Goal: Task Accomplishment & Management: Use online tool/utility

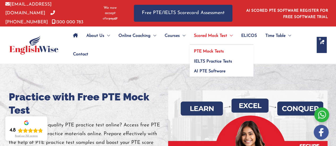
click at [214, 49] on span "PTE Mock Tests" at bounding box center [209, 51] width 30 height 4
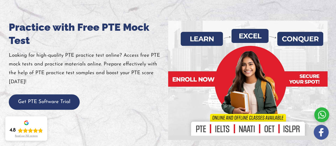
scroll to position [67, 0]
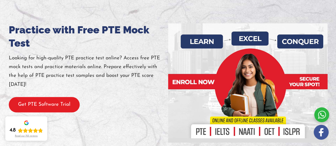
click at [34, 100] on button "Get PTE Software Trial" at bounding box center [44, 105] width 71 height 16
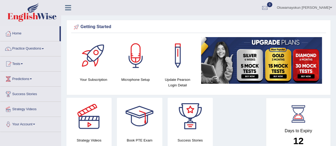
click at [17, 64] on link "Tests" at bounding box center [30, 63] width 61 height 13
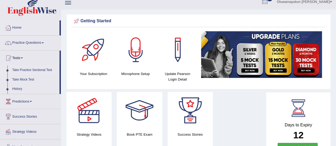
scroll to position [8, 0]
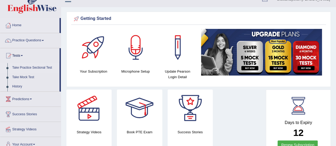
click at [30, 76] on link "Take Mock Test" at bounding box center [35, 78] width 50 height 10
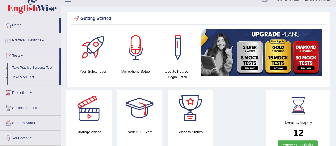
click at [30, 76] on link "Take Mock Test" at bounding box center [35, 78] width 50 height 10
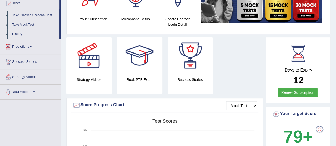
scroll to position [103, 0]
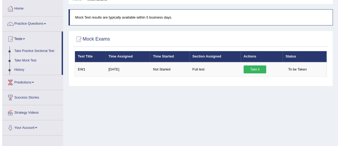
scroll to position [29, 0]
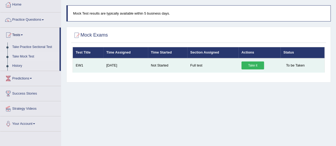
click at [250, 65] on link "Take it" at bounding box center [253, 66] width 23 height 8
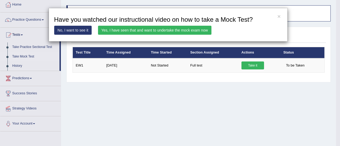
click at [184, 31] on link "Yes, I have seen that and want to undertake the mock exam now" at bounding box center [155, 30] width 114 height 9
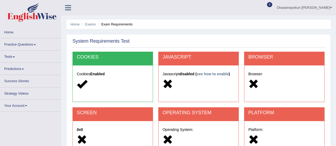
click at [153, 31] on div "Home Exams Exam Requirements System Requirements Test COOKIES Cookies Enabled J…" at bounding box center [198, 133] width 275 height 266
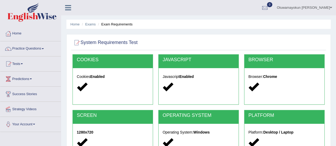
scroll to position [132, 0]
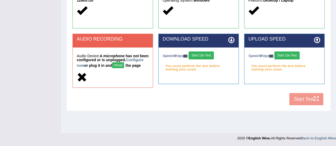
click at [317, 102] on div "COOKIES Cookies Enabled JAVASCRIPT Javascript Enabled BROWSER Browser: Chrome S…" at bounding box center [198, 15] width 255 height 186
click at [306, 104] on div "COOKIES Cookies Enabled JAVASCRIPT Javascript Enabled BROWSER Browser: Chrome S…" at bounding box center [198, 15] width 255 height 186
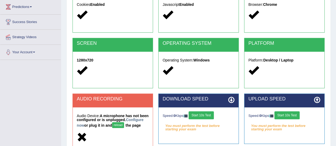
scroll to position [71, 0]
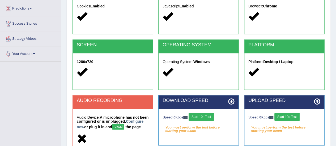
click at [123, 13] on div at bounding box center [113, 16] width 72 height 11
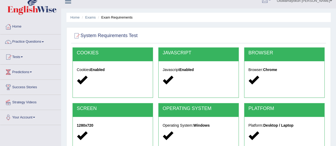
click at [96, 50] on div "COOKIES" at bounding box center [113, 55] width 80 height 14
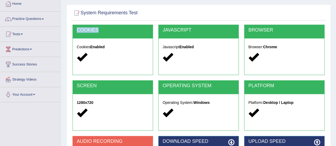
scroll to position [132, 0]
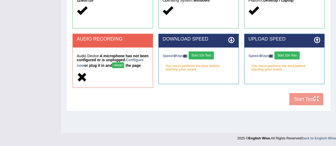
click at [309, 102] on div "COOKIES Cookies Enabled JAVASCRIPT Javascript Enabled BROWSER Browser: Chrome S…" at bounding box center [198, 15] width 255 height 186
click at [316, 103] on div "COOKIES Cookies Enabled JAVASCRIPT Javascript Enabled BROWSER Browser: Chrome S…" at bounding box center [198, 15] width 255 height 186
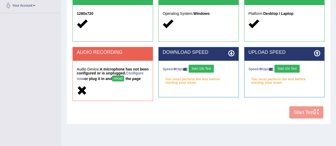
scroll to position [119, 0]
click at [124, 77] on button "reload" at bounding box center [118, 79] width 12 height 6
click at [208, 118] on div "COOKIES Cookies Enabled JAVASCRIPT Javascript Enabled BROWSER Browser: Chrome S…" at bounding box center [198, 28] width 255 height 186
click at [212, 67] on button "Start 10s Test" at bounding box center [201, 69] width 25 height 8
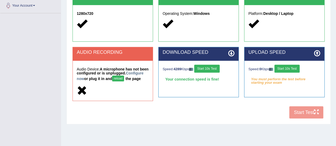
click at [295, 67] on button "Start 10s Test" at bounding box center [287, 69] width 25 height 8
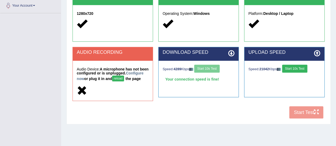
click at [300, 115] on div "COOKIES Cookies Enabled JAVASCRIPT Javascript Enabled BROWSER Browser: Chrome S…" at bounding box center [198, 28] width 255 height 186
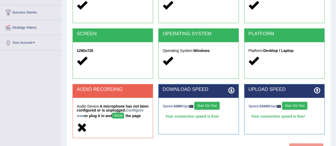
scroll to position [86, 0]
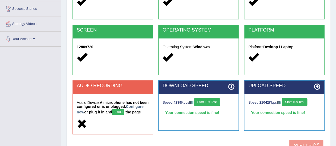
click at [123, 90] on div "AUDIO RECORDING" at bounding box center [113, 88] width 80 height 14
click at [124, 112] on button "reload" at bounding box center [118, 112] width 12 height 6
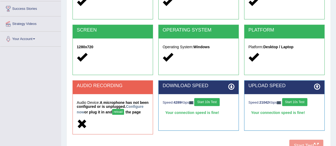
click at [124, 112] on button "reload" at bounding box center [118, 112] width 12 height 6
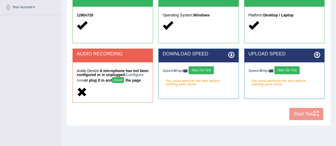
scroll to position [126, 0]
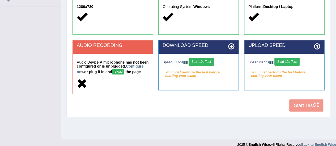
click at [232, 45] on icon at bounding box center [231, 46] width 6 height 6
click at [98, 62] on h5 "Audio Device: A microphone has not been configured or is unplugged. Configure n…" at bounding box center [113, 68] width 72 height 15
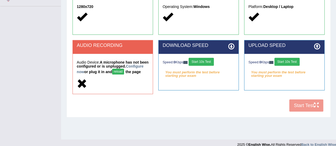
click at [124, 71] on button "reload" at bounding box center [118, 72] width 12 height 6
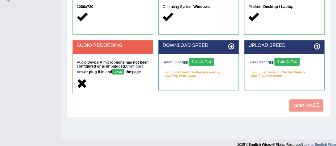
click at [124, 71] on button "reload" at bounding box center [118, 72] width 12 height 6
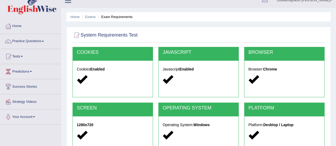
scroll to position [6, 0]
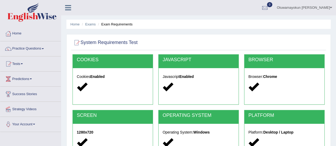
click at [68, 7] on icon at bounding box center [68, 7] width 6 height 7
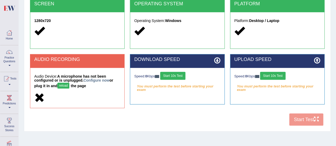
scroll to position [132, 0]
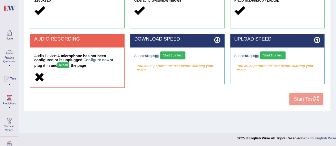
click at [66, 65] on button "reload" at bounding box center [63, 65] width 12 height 6
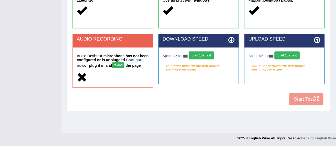
click at [124, 65] on button "reload" at bounding box center [118, 65] width 12 height 6
click at [316, 102] on div "COOKIES Cookies Enabled JAVASCRIPT Javascript Enabled BROWSER Browser: Chrome S…" at bounding box center [198, 15] width 255 height 186
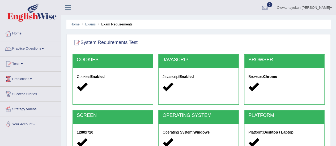
click at [330, 7] on span at bounding box center [331, 7] width 2 height 3
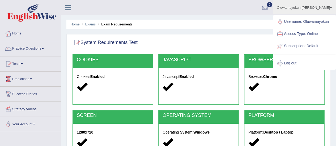
scroll to position [132, 0]
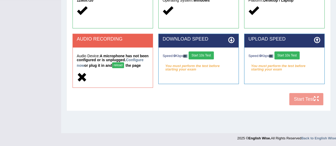
click at [317, 102] on div "COOKIES Cookies Enabled JAVASCRIPT Javascript Enabled BROWSER Browser: Chrome S…" at bounding box center [198, 15] width 255 height 186
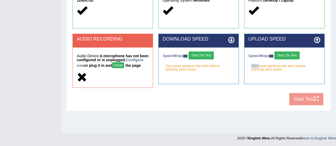
click at [317, 102] on div "COOKIES Cookies Enabled JAVASCRIPT Javascript Enabled BROWSER Browser: Chrome S…" at bounding box center [198, 15] width 255 height 186
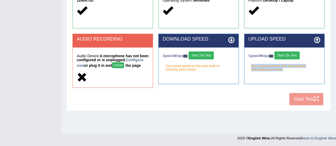
click at [317, 102] on div "COOKIES Cookies Enabled JAVASCRIPT Javascript Enabled BROWSER Browser: Chrome S…" at bounding box center [198, 15] width 255 height 186
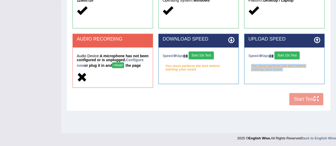
click at [317, 102] on div "COOKIES Cookies Enabled JAVASCRIPT Javascript Enabled BROWSER Browser: Chrome S…" at bounding box center [198, 15] width 255 height 186
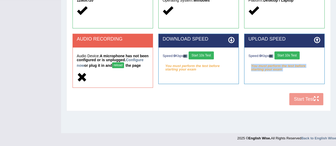
click at [317, 102] on div "COOKIES Cookies Enabled JAVASCRIPT Javascript Enabled BROWSER Browser: Chrome S…" at bounding box center [198, 15] width 255 height 186
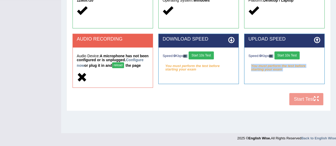
click at [317, 102] on div "COOKIES Cookies Enabled JAVASCRIPT Javascript Enabled BROWSER Browser: Chrome S…" at bounding box center [198, 15] width 255 height 186
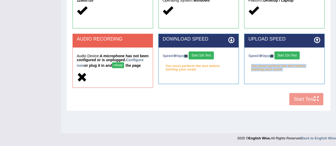
click at [317, 102] on div "COOKIES Cookies Enabled JAVASCRIPT Javascript Enabled BROWSER Browser: Chrome S…" at bounding box center [198, 15] width 255 height 186
click at [316, 102] on div "COOKIES Cookies Enabled JAVASCRIPT Javascript Enabled BROWSER Browser: Chrome S…" at bounding box center [198, 15] width 255 height 186
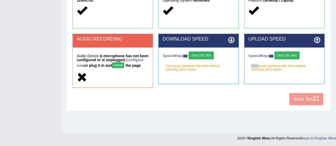
click at [316, 102] on div "COOKIES Cookies Enabled JAVASCRIPT Javascript Enabled BROWSER Browser: Chrome S…" at bounding box center [198, 15] width 255 height 186
click at [211, 54] on button "Start 10s Test" at bounding box center [201, 56] width 25 height 8
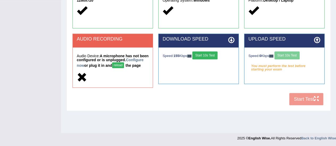
click at [290, 55] on div "Speed: 0 Kbps Start 10s Test" at bounding box center [285, 56] width 72 height 9
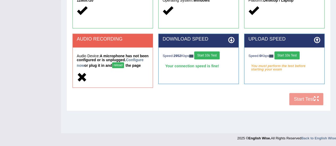
click at [293, 56] on button "Start 10s Test" at bounding box center [287, 56] width 25 height 8
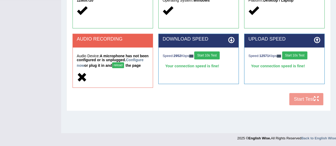
click at [304, 101] on div "COOKIES Cookies Enabled JAVASCRIPT Javascript Enabled BROWSER Browser: Chrome S…" at bounding box center [198, 15] width 255 height 186
click at [80, 81] on icon at bounding box center [82, 78] width 10 height 10
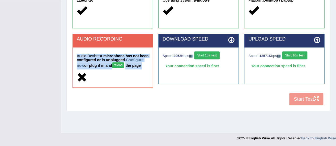
drag, startPoint x: 80, startPoint y: 81, endPoint x: 141, endPoint y: 67, distance: 63.0
click at [141, 67] on div "Audio Device: A microphone has not been configured or is unplugged. Configure n…" at bounding box center [113, 68] width 80 height 40
click at [124, 65] on button "reload" at bounding box center [118, 65] width 12 height 6
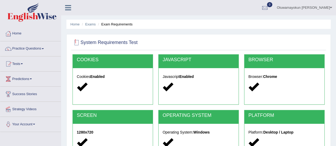
click at [75, 44] on div at bounding box center [77, 43] width 8 height 8
click at [93, 24] on link "Exams" at bounding box center [90, 24] width 11 height 4
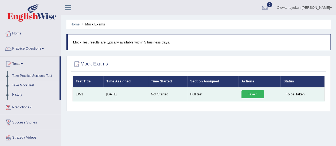
click at [254, 94] on link "Take it" at bounding box center [253, 95] width 23 height 8
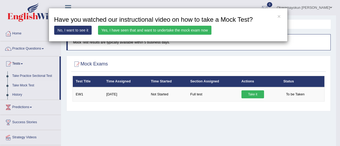
click at [77, 31] on link "No, I want to see it" at bounding box center [73, 30] width 38 height 9
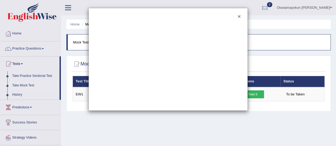
click at [238, 16] on button "×" at bounding box center [239, 17] width 3 height 6
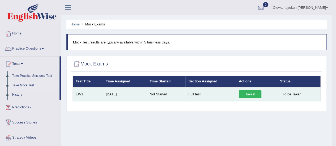
click at [248, 93] on link "Take it" at bounding box center [250, 95] width 23 height 8
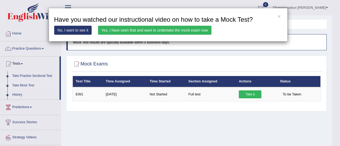
click at [183, 29] on link "Yes, I have seen that and want to undertake the mock exam now" at bounding box center [155, 30] width 114 height 9
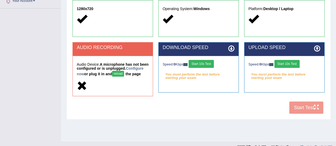
scroll to position [132, 0]
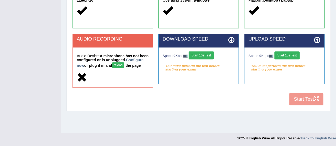
click at [124, 64] on button "reload" at bounding box center [118, 65] width 12 height 6
drag, startPoint x: 139, startPoint y: 64, endPoint x: 207, endPoint y: 53, distance: 68.8
click at [207, 53] on div "AUDIO RECORDING Audio Device: A microphone has not been configured or is unplug…" at bounding box center [199, 64] width 258 height 60
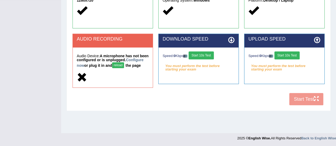
click at [285, 57] on button "Start 10s Test" at bounding box center [287, 56] width 25 height 8
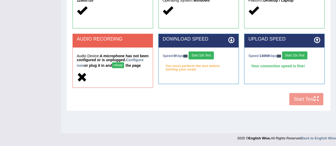
click at [211, 52] on button "Start 10s Test" at bounding box center [201, 56] width 25 height 8
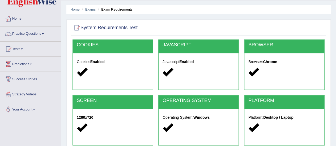
scroll to position [16, 0]
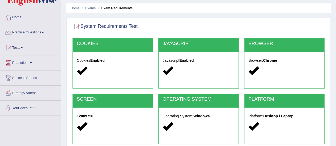
click at [43, 32] on link "Practice Questions" at bounding box center [30, 31] width 61 height 13
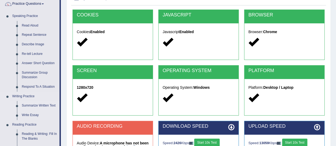
scroll to position [45, 0]
